Goal: Find specific page/section: Find specific page/section

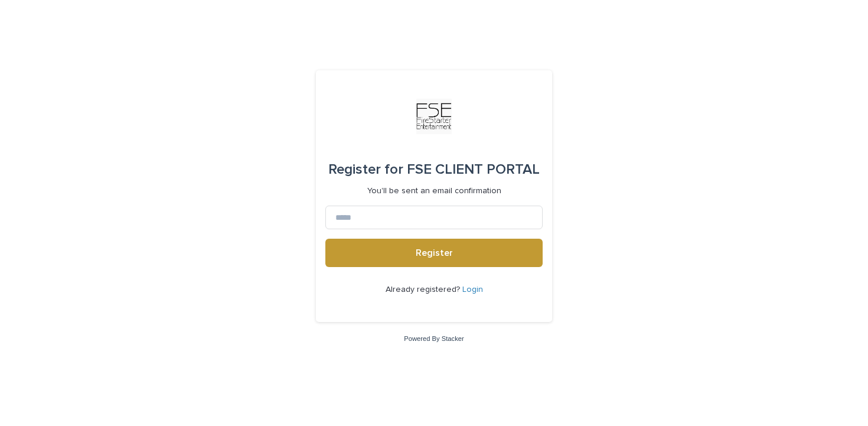
click at [470, 286] on link "Login" at bounding box center [472, 289] width 21 height 8
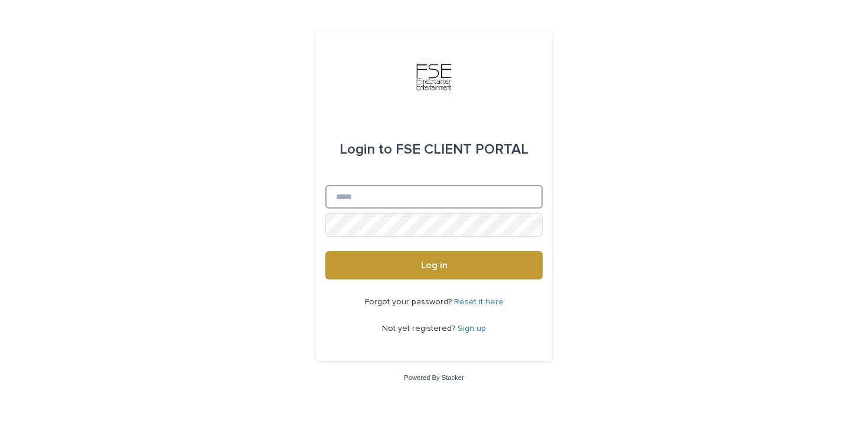
click at [408, 194] on input "Email" at bounding box center [433, 197] width 217 height 24
type input "**********"
click at [325, 251] on button "Log in" at bounding box center [433, 265] width 217 height 28
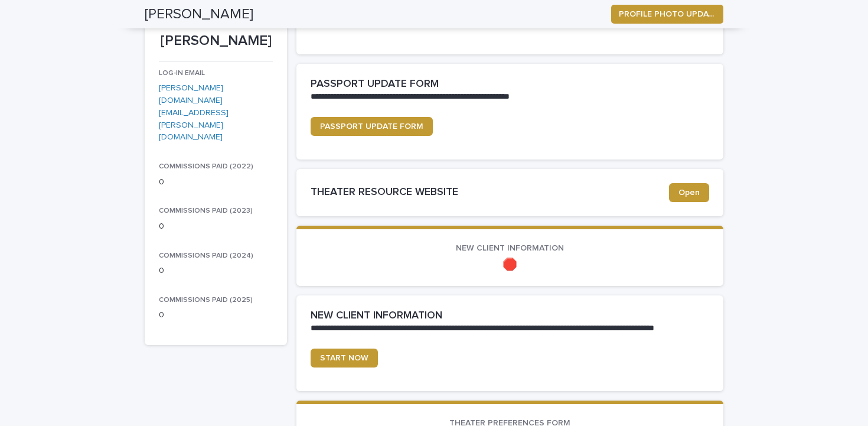
scroll to position [167, 0]
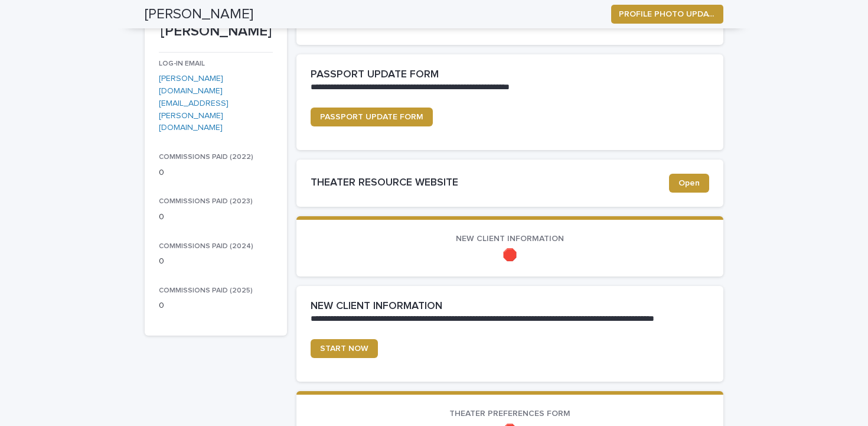
click at [530, 239] on span "NEW CLIENT INFORMATION" at bounding box center [510, 238] width 108 height 8
click at [505, 256] on p "🛑" at bounding box center [509, 255] width 398 height 14
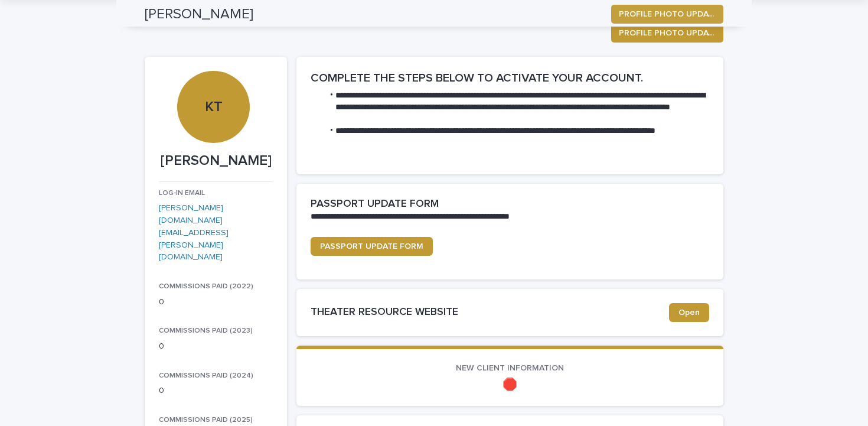
scroll to position [0, 0]
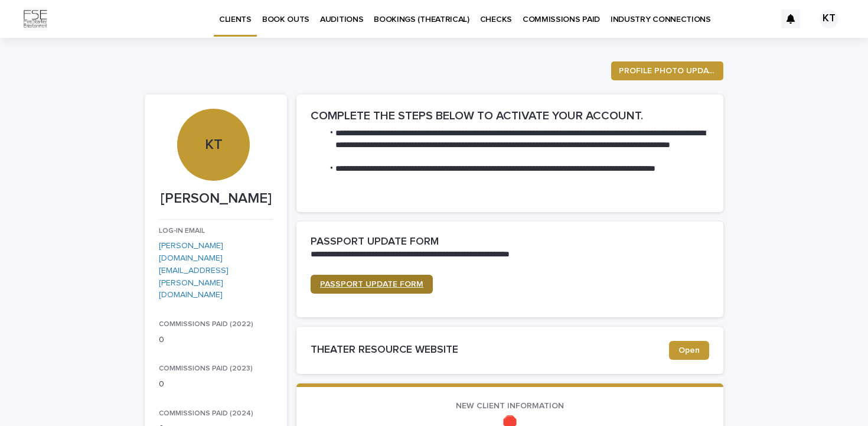
click at [401, 286] on span "PASSPORT UPDATE FORM" at bounding box center [371, 284] width 103 height 8
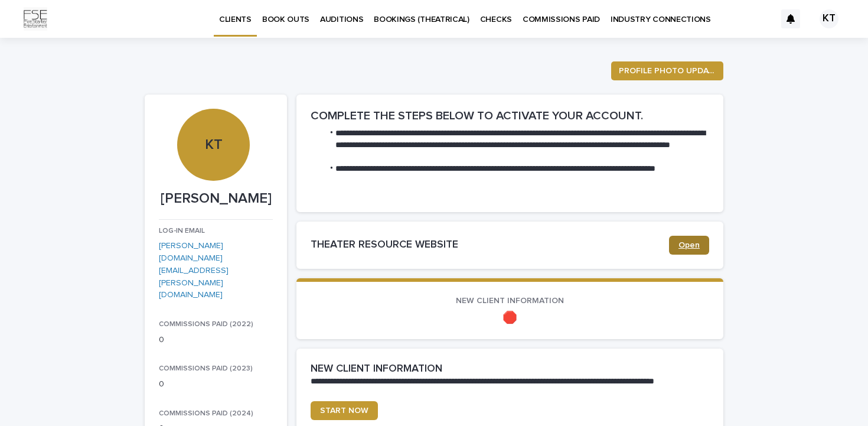
click at [693, 241] on span "Open" at bounding box center [688, 245] width 21 height 8
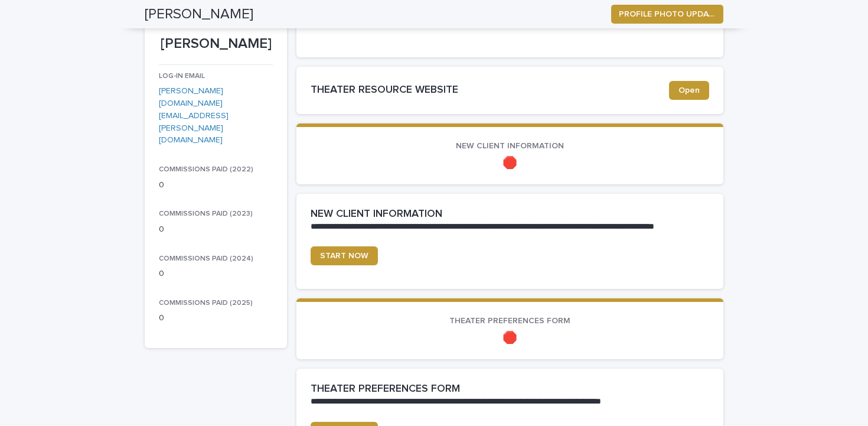
scroll to position [189, 0]
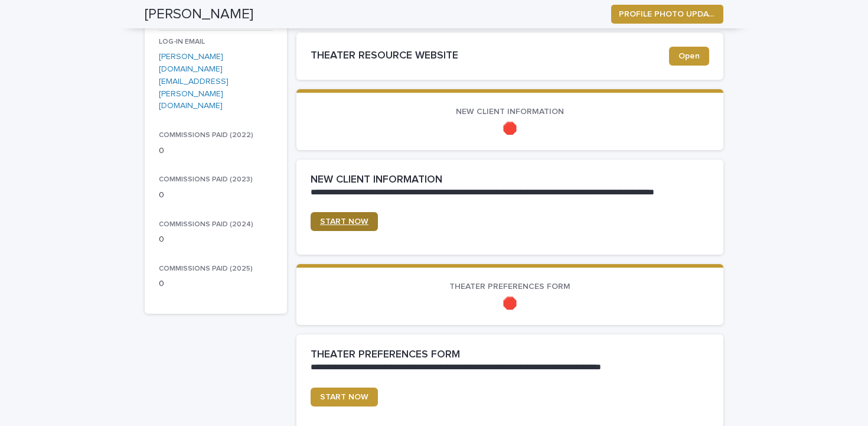
click at [339, 223] on span "START NOW" at bounding box center [344, 221] width 48 height 8
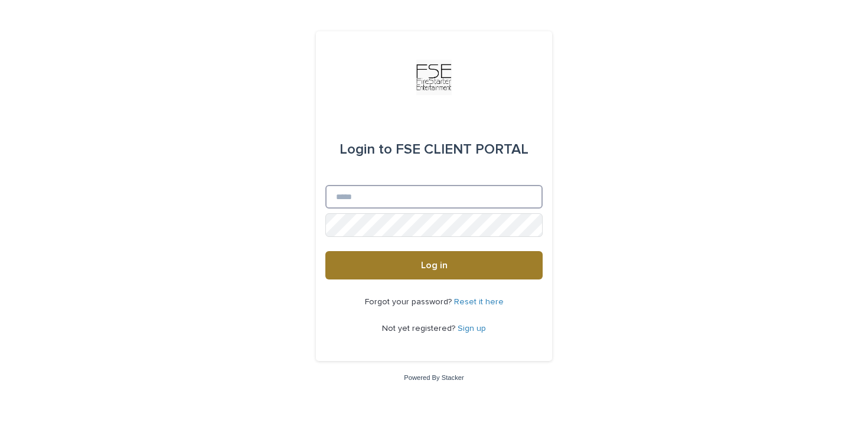
type input "**********"
click at [420, 270] on button "Log in" at bounding box center [433, 265] width 217 height 28
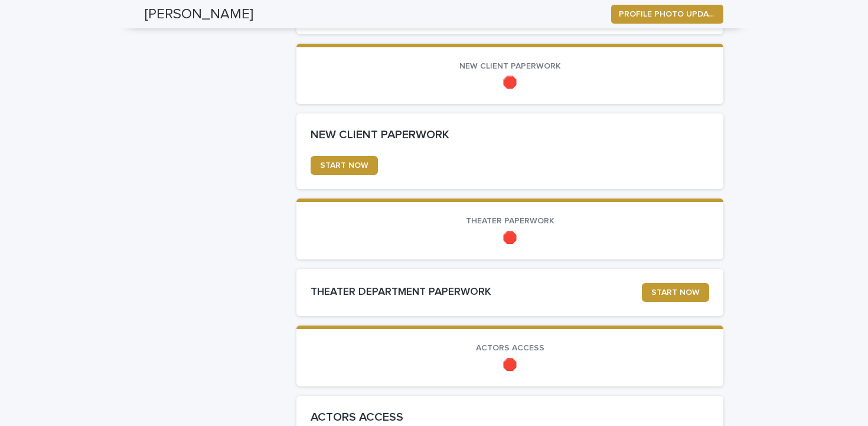
scroll to position [647, 0]
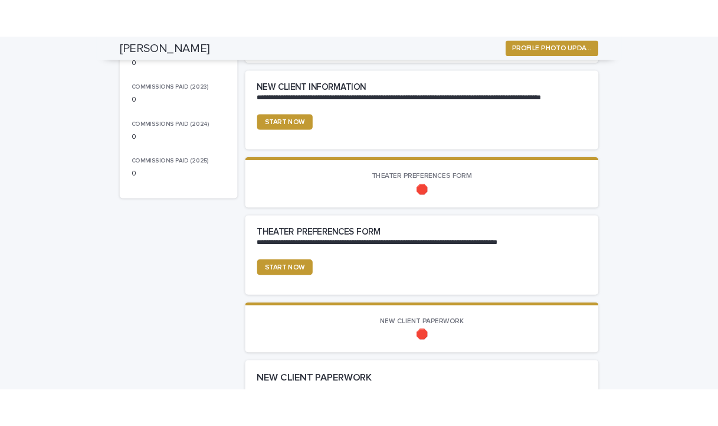
scroll to position [306, 0]
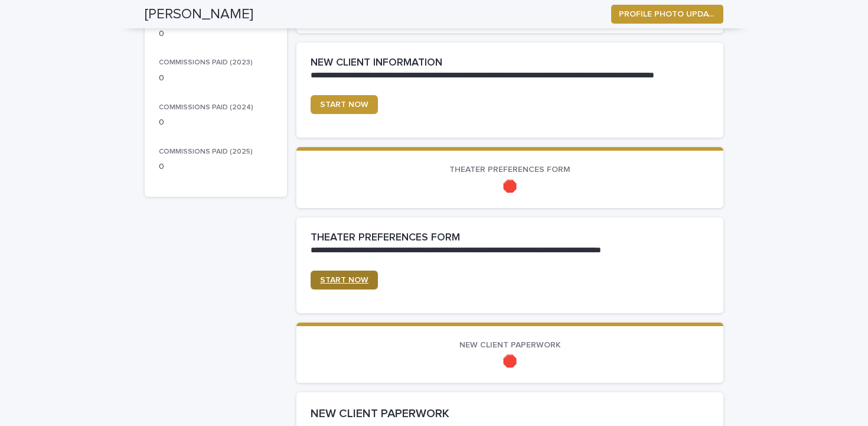
click at [359, 278] on span "START NOW" at bounding box center [344, 280] width 48 height 8
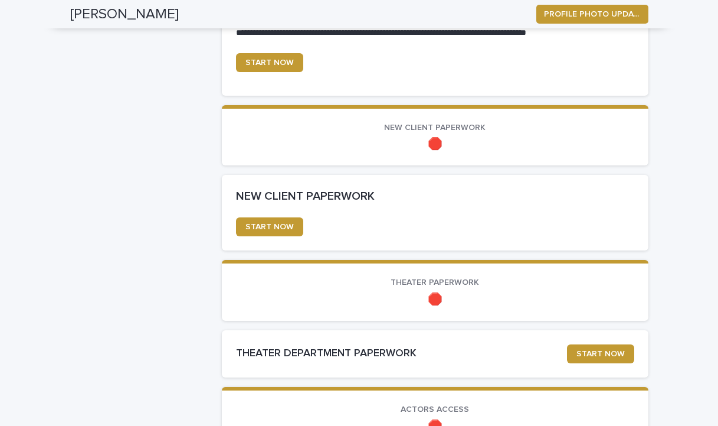
scroll to position [524, 0]
click at [273, 220] on link "START NOW" at bounding box center [269, 226] width 67 height 19
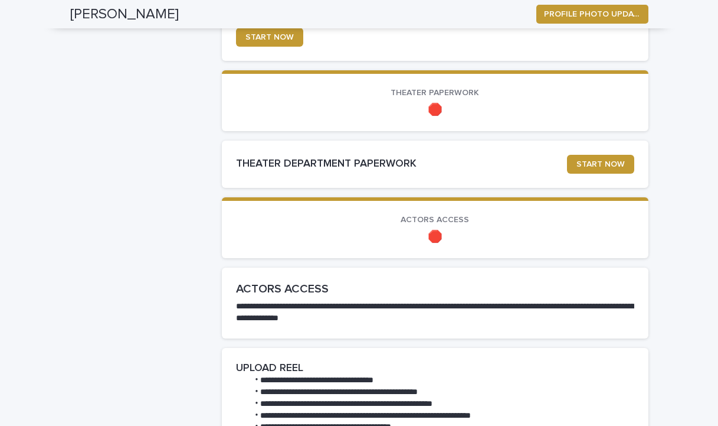
scroll to position [717, 0]
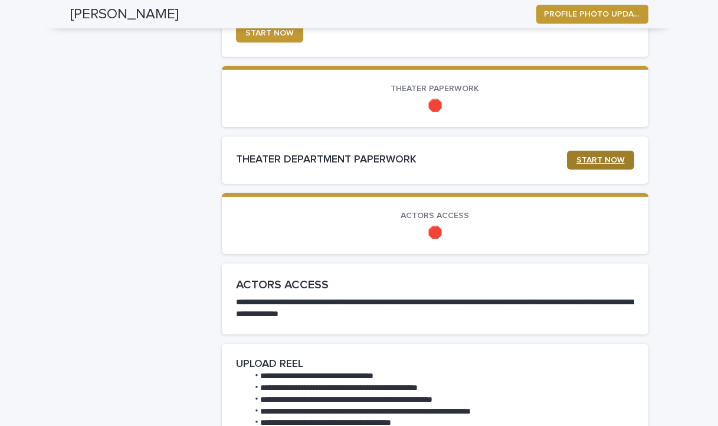
click at [598, 162] on span "START NOW" at bounding box center [601, 160] width 48 height 8
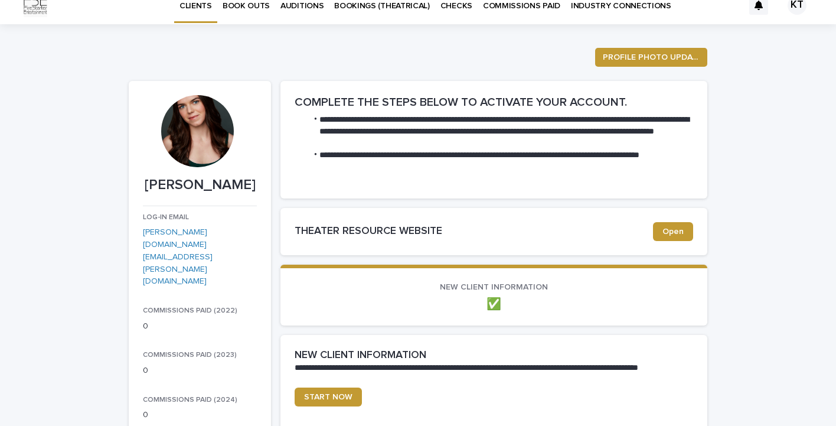
scroll to position [0, 0]
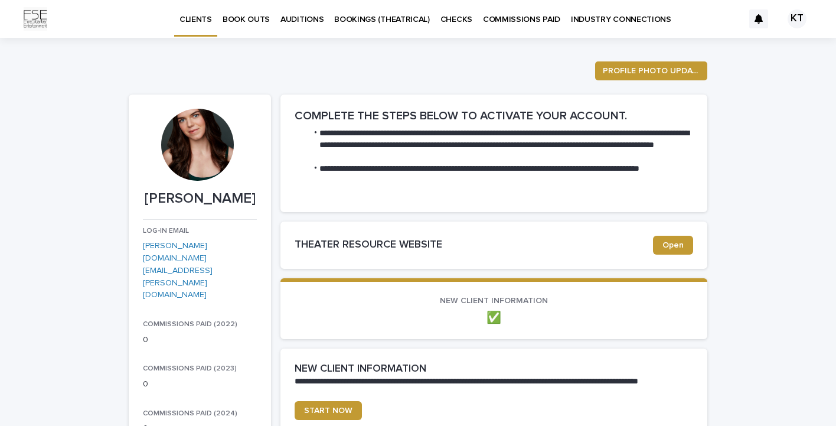
click at [248, 19] on p "BOOK OUTS" at bounding box center [246, 12] width 47 height 25
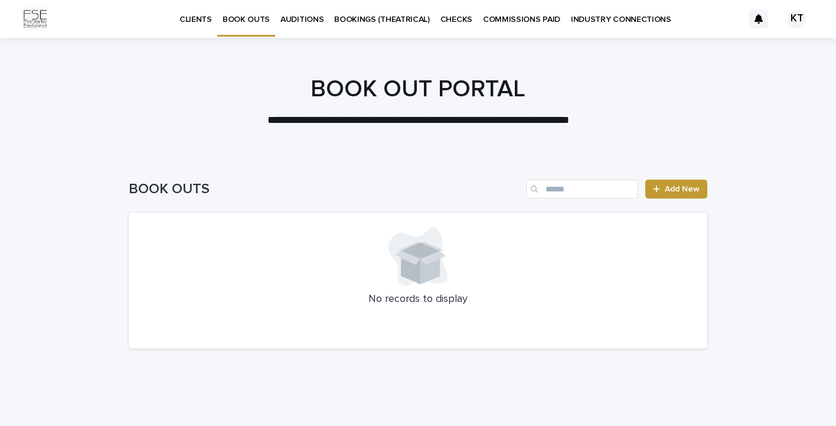
click at [307, 11] on p "AUDITIONS" at bounding box center [301, 12] width 43 height 25
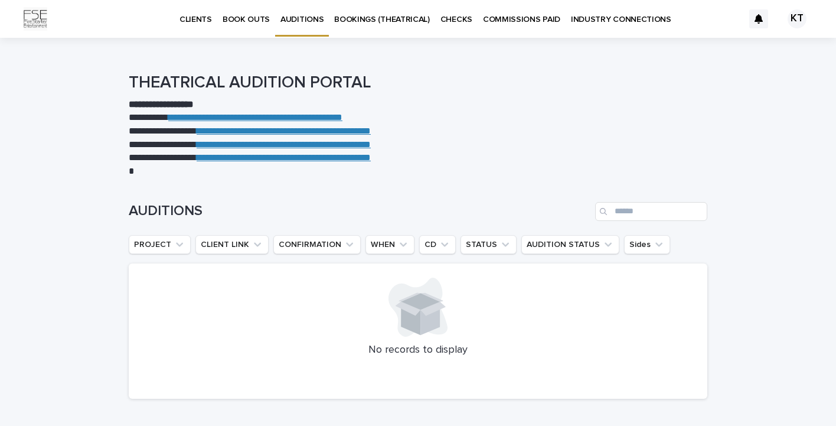
click at [351, 15] on p "BOOKINGS (THEATRICAL)" at bounding box center [382, 12] width 96 height 25
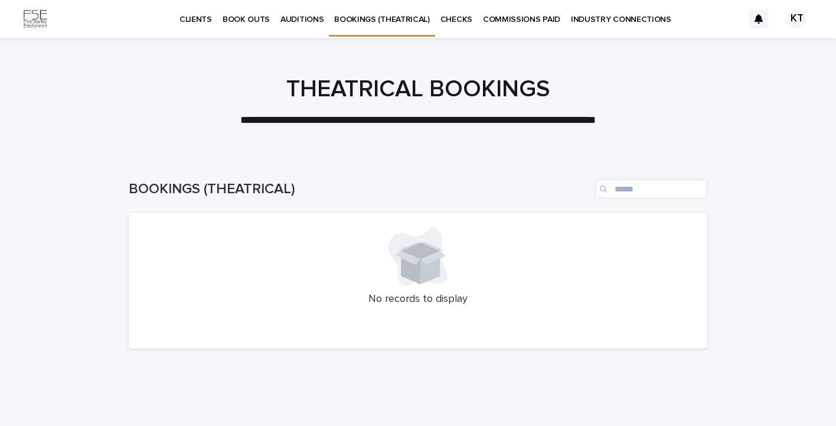
click at [458, 21] on p "CHECKS" at bounding box center [456, 12] width 32 height 25
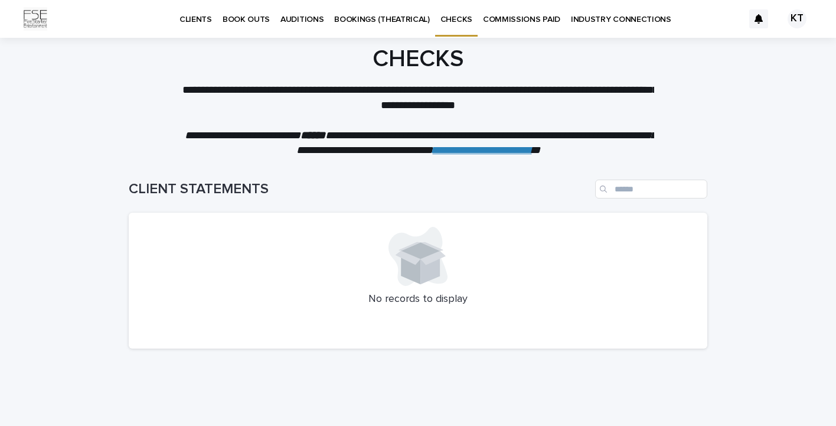
click at [518, 17] on p "COMMISSIONS PAID" at bounding box center [521, 12] width 77 height 25
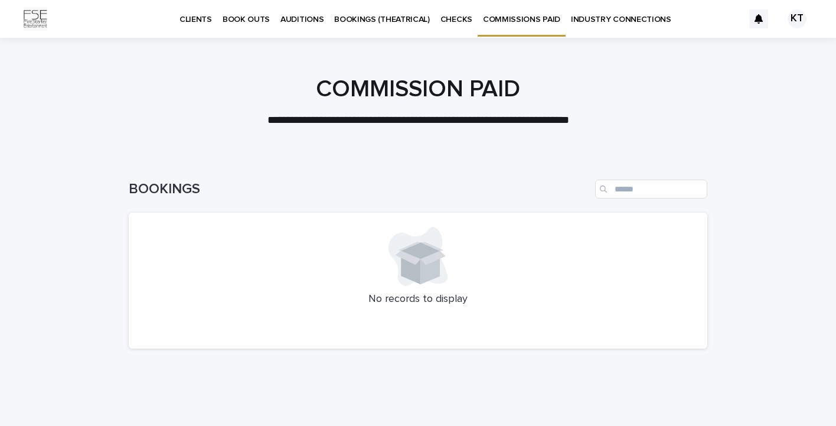
click at [627, 22] on p "INDUSTRY CONNECTIONS" at bounding box center [621, 12] width 100 height 25
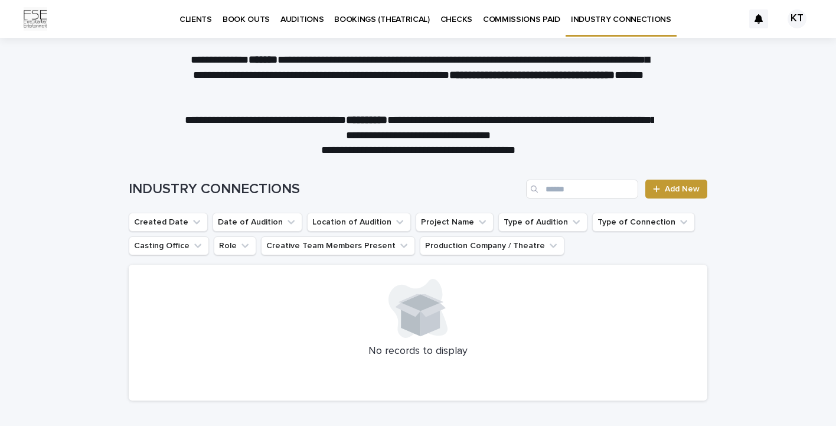
click at [187, 23] on p "CLIENTS" at bounding box center [195, 12] width 32 height 25
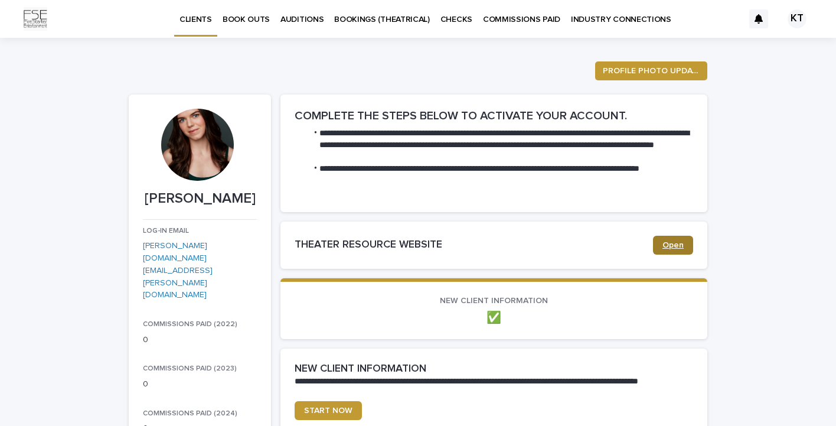
click at [680, 247] on span "Open" at bounding box center [672, 245] width 21 height 8
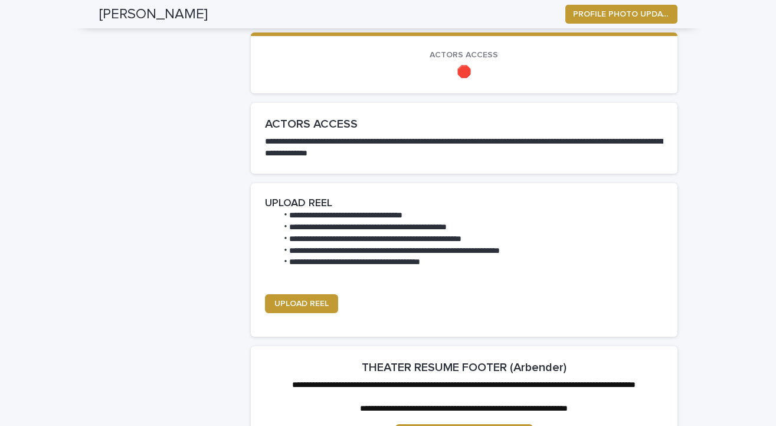
scroll to position [842, 0]
